Goal: Transaction & Acquisition: Purchase product/service

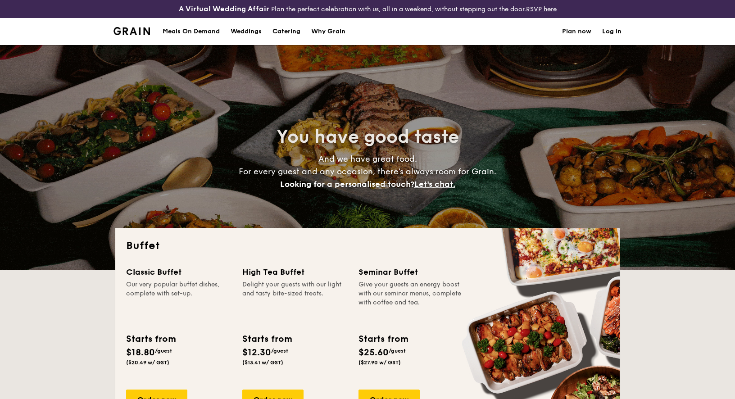
select select
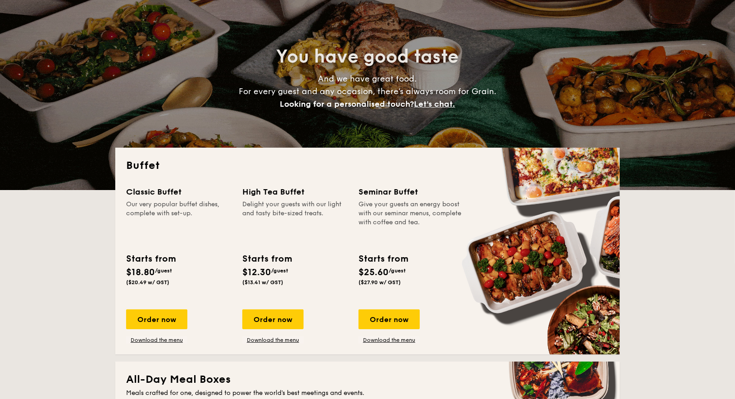
scroll to position [82, 0]
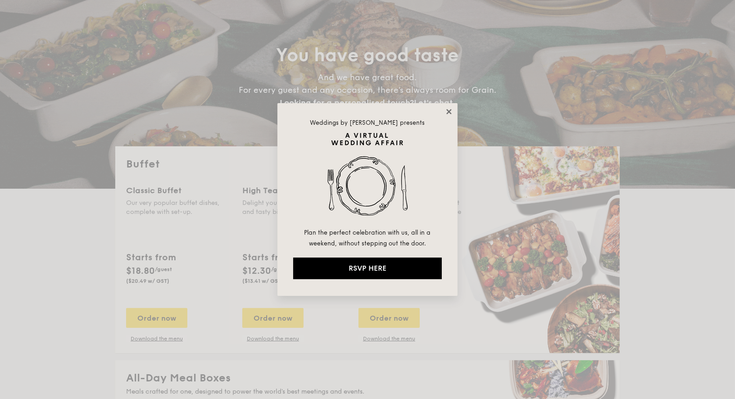
click at [450, 109] on icon at bounding box center [449, 112] width 8 height 8
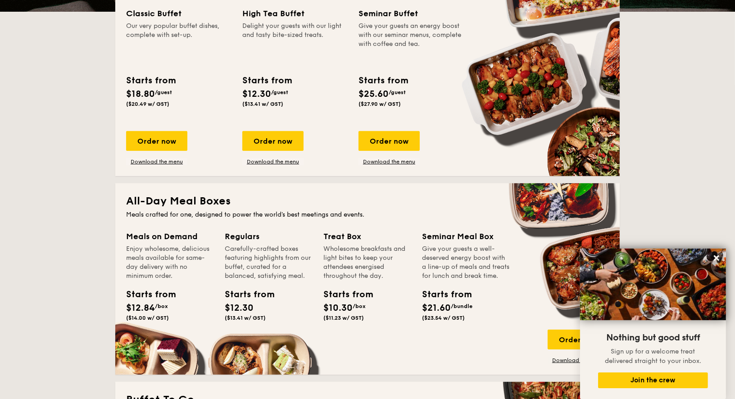
scroll to position [260, 0]
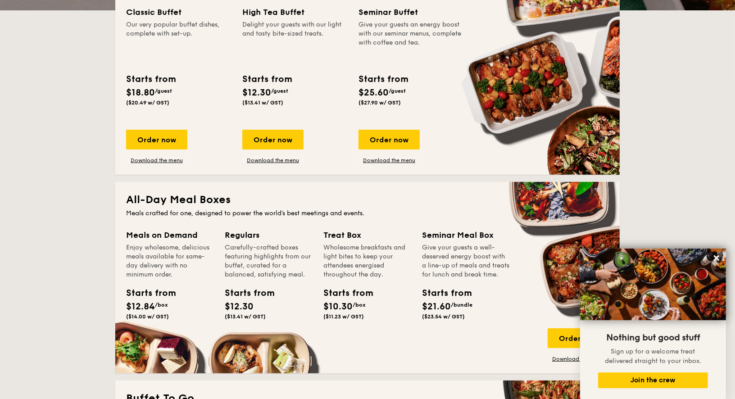
click at [427, 279] on div "Give your guests a well-deserved energy boost with a line-up of meals and treat…" at bounding box center [466, 261] width 88 height 36
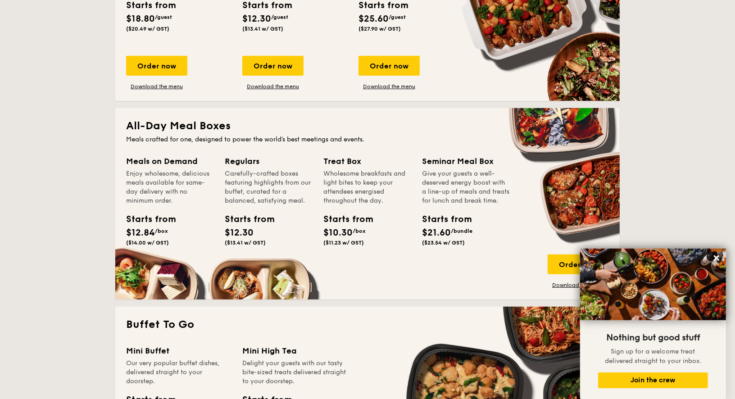
scroll to position [335, 0]
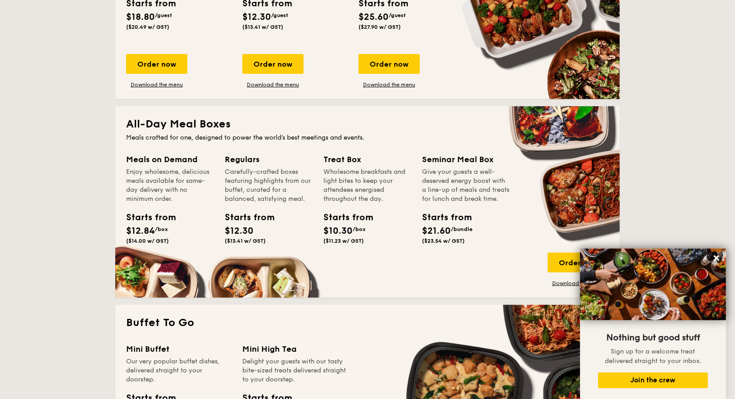
click at [422, 224] on div "Starts from" at bounding box center [442, 218] width 41 height 14
click at [323, 236] on span "$10.30" at bounding box center [337, 231] width 29 height 11
click at [323, 166] on div "Treat Box" at bounding box center [367, 159] width 88 height 13
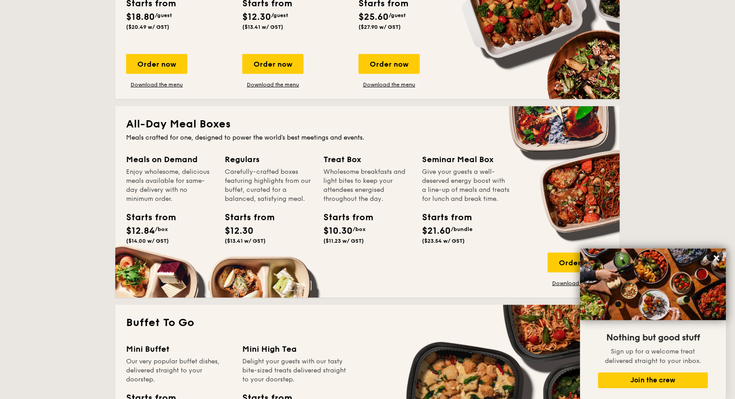
click at [323, 166] on div "Treat Box" at bounding box center [367, 159] width 88 height 13
click at [225, 166] on div "Regulars" at bounding box center [269, 159] width 88 height 13
click at [221, 248] on div "Starts from $12.30 ($13.41 w/ GST)" at bounding box center [268, 229] width 95 height 37
drag, startPoint x: 163, startPoint y: 212, endPoint x: 206, endPoint y: 269, distance: 71.3
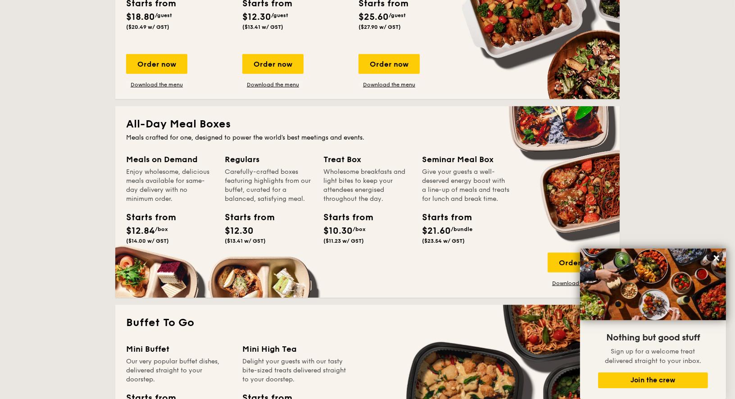
click at [206, 269] on div "Meals on Demand Enjoy wholesome, delicious meals available for same-day deliver…" at bounding box center [367, 220] width 483 height 134
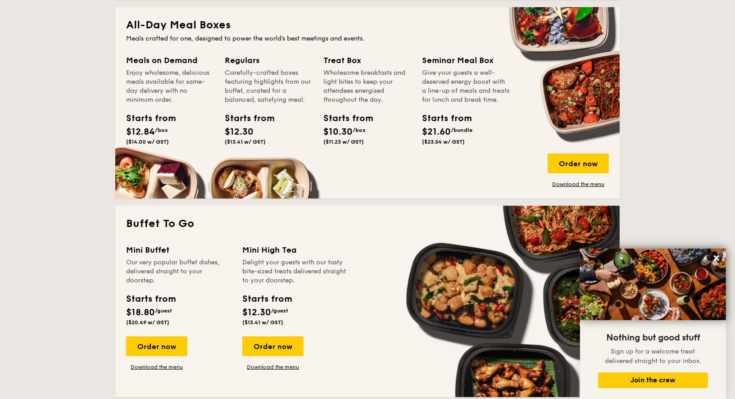
scroll to position [444, 0]
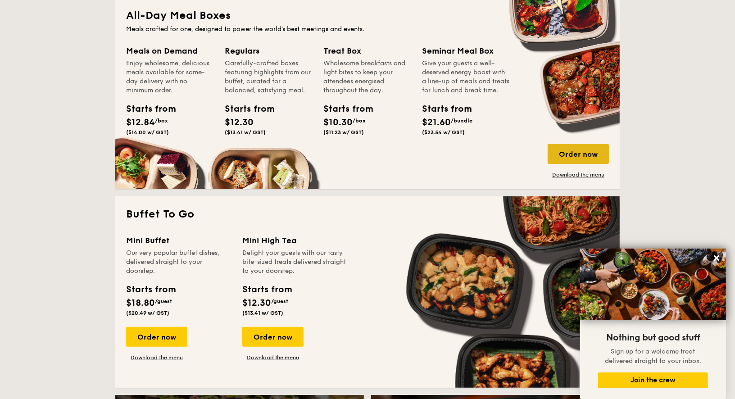
click at [609, 164] on div "Order now" at bounding box center [578, 154] width 61 height 20
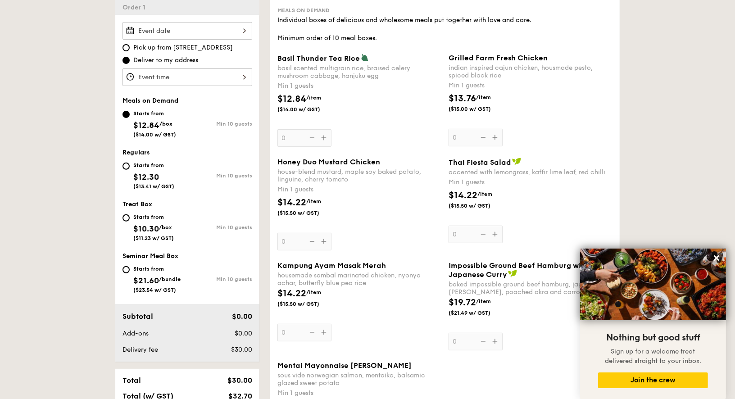
scroll to position [275, 0]
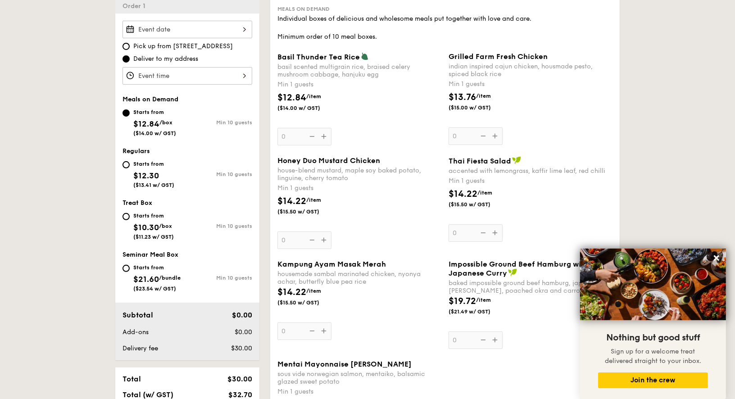
click at [133, 232] on span "$10.30" at bounding box center [146, 227] width 26 height 10
click at [122, 220] on input "Starts from $10.30 /box ($11.23 w/ GST) Min 10 guests" at bounding box center [125, 216] width 7 height 7
radio input "true"
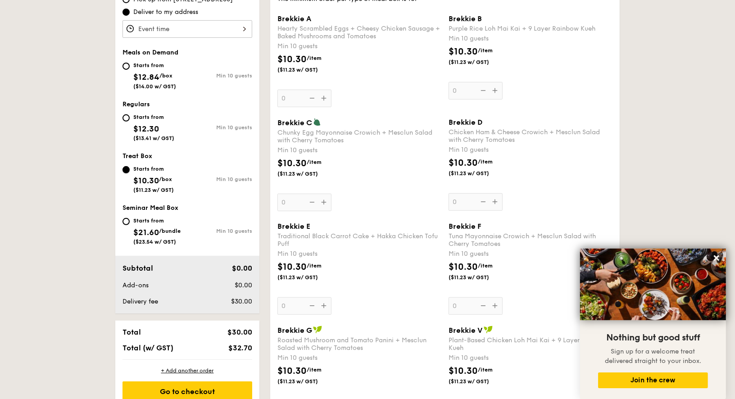
scroll to position [329, 0]
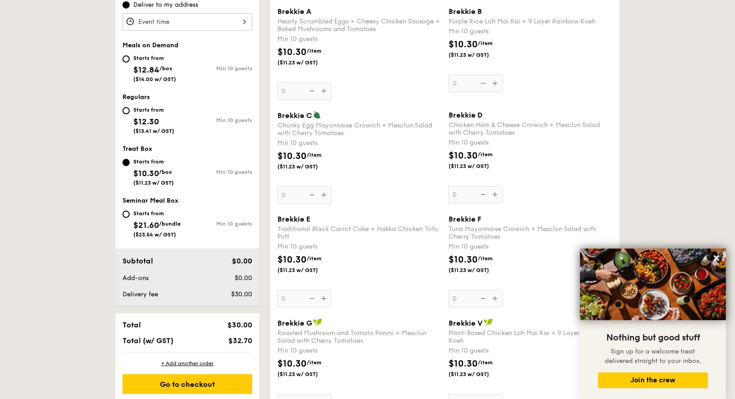
click at [133, 238] on div "Starts from $21.60 /bundle ($23.54 w/ GST)" at bounding box center [156, 223] width 47 height 30
click at [122, 218] on input "Starts from $21.60 /bundle ($23.54 w/ GST) Min 10 guests" at bounding box center [125, 214] width 7 height 7
radio input "true"
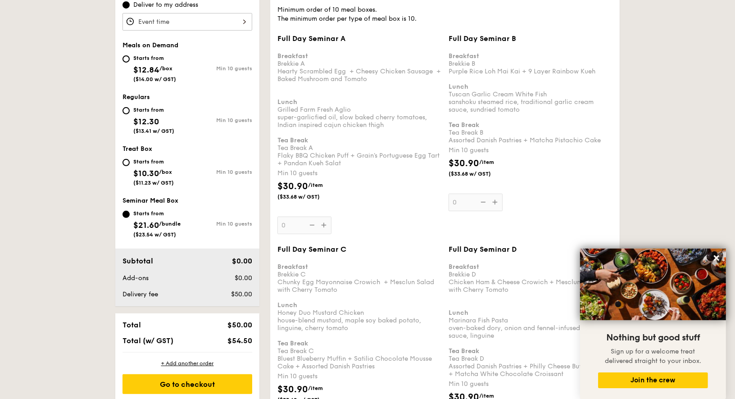
click at [133, 62] on div "Starts from" at bounding box center [154, 57] width 43 height 7
click at [122, 63] on input "Starts from $12.84 /box ($14.00 w/ GST) Min 10 guests" at bounding box center [125, 58] width 7 height 7
radio input "true"
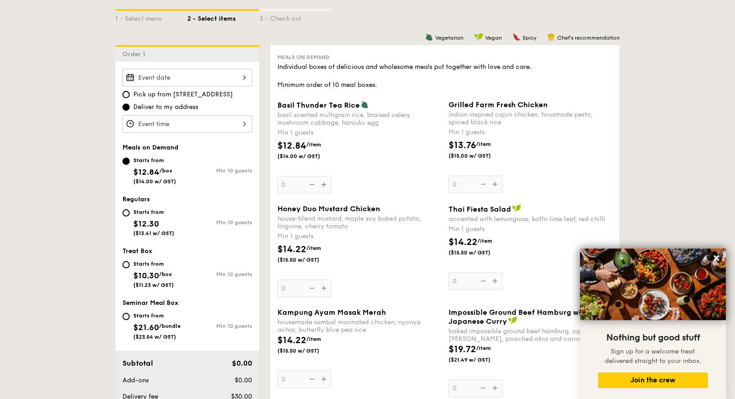
scroll to position [231, 0]
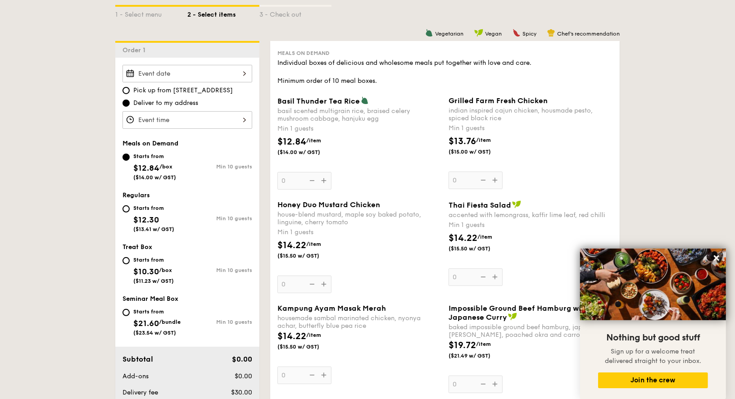
click at [133, 284] on div "Starts from $10.30 /box ($11.23 w/ GST)" at bounding box center [153, 269] width 41 height 30
click at [122, 264] on input "Starts from $10.30 /box ($11.23 w/ GST) Min 10 guests" at bounding box center [125, 260] width 7 height 7
radio input "true"
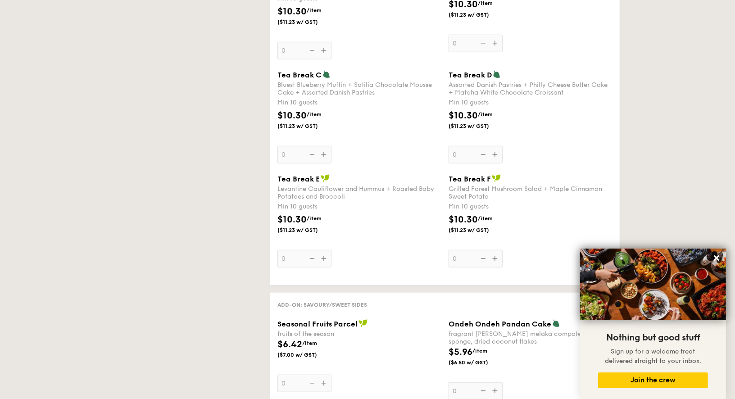
scroll to position [760, 0]
